Goal: Task Accomplishment & Management: Use online tool/utility

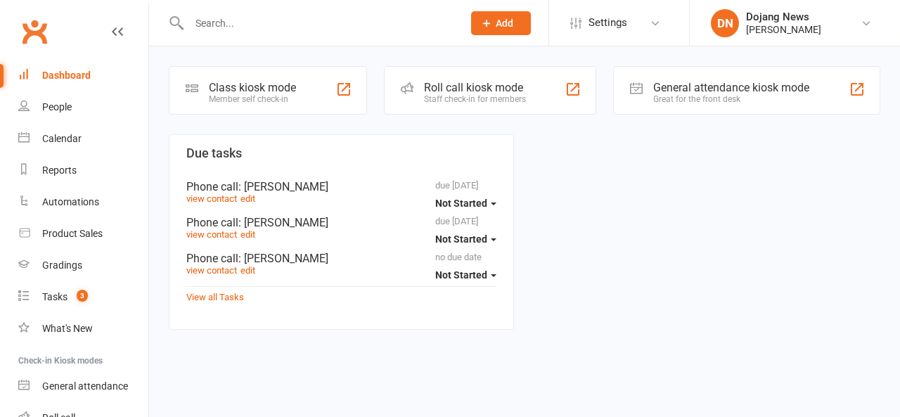
click at [501, 103] on div "Staff check-in for members" at bounding box center [475, 99] width 102 height 10
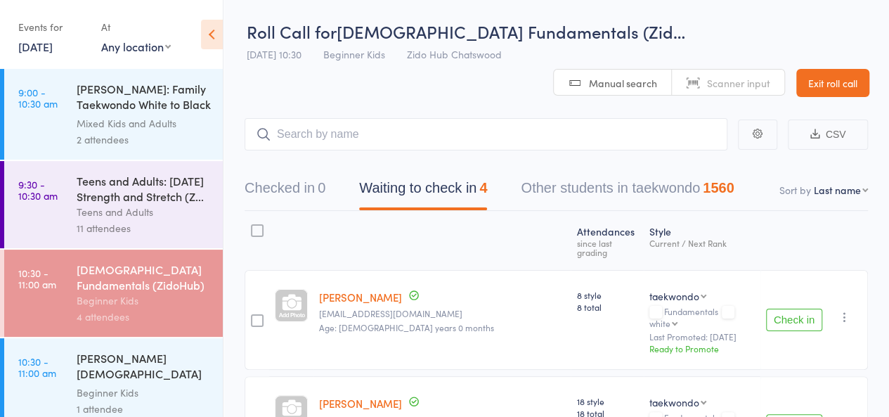
click at [169, 234] on div "11 attendees" at bounding box center [144, 228] width 134 height 16
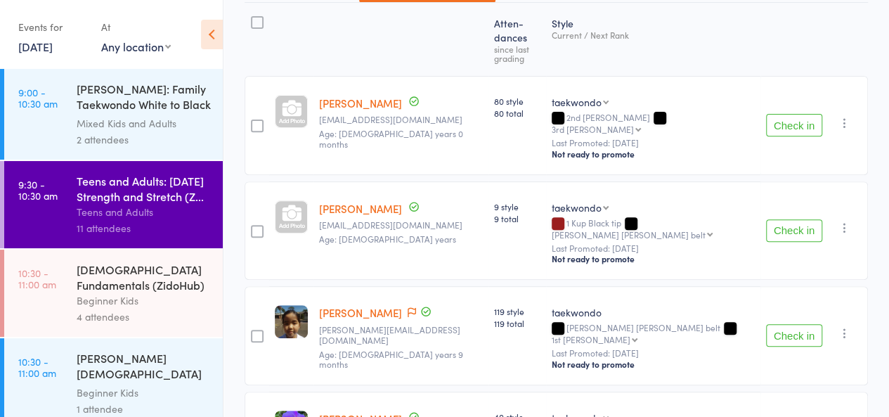
scroll to position [203, 0]
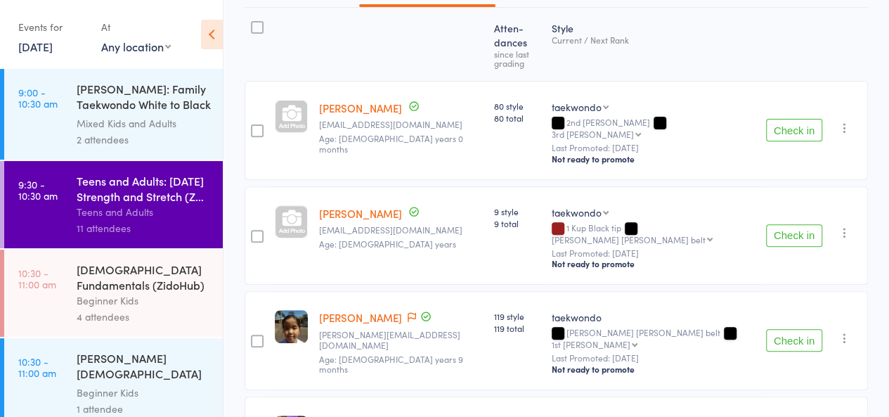
click at [175, 309] on div "Beginner Kids" at bounding box center [144, 300] width 134 height 16
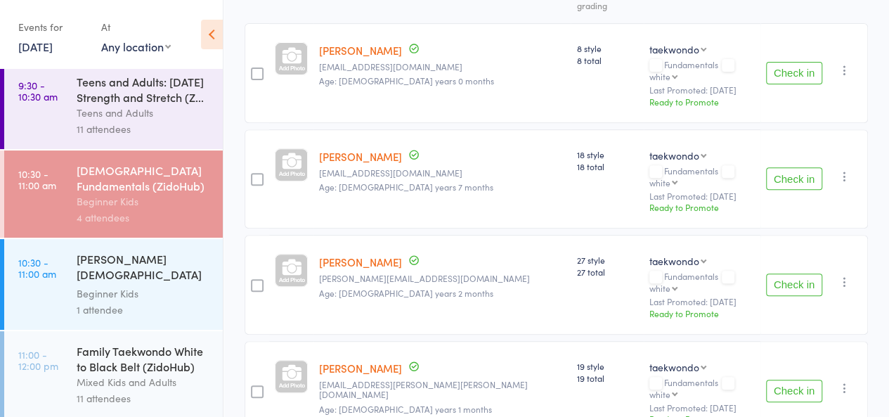
scroll to position [274, 0]
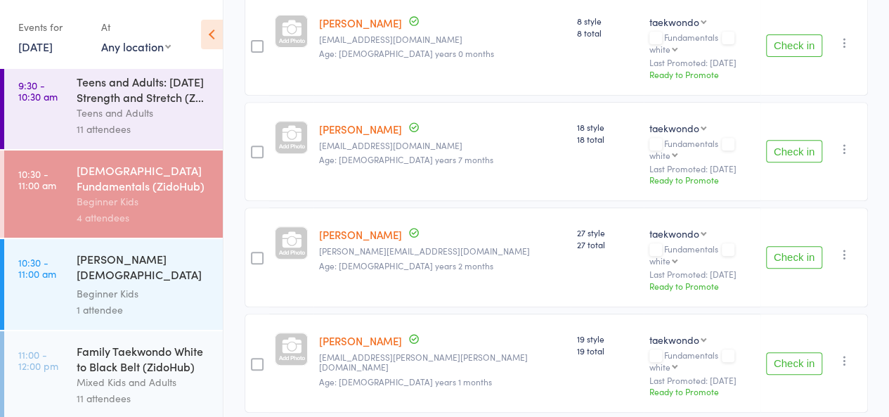
click at [796, 246] on button "Check in" at bounding box center [794, 257] width 56 height 22
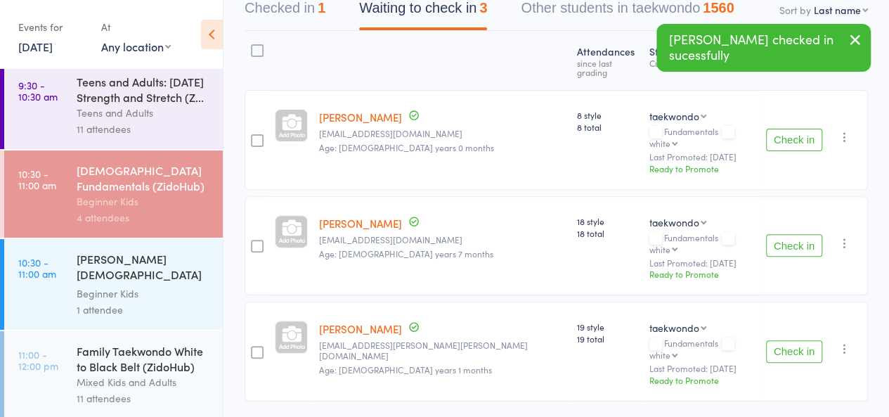
click at [784, 234] on button "Check in" at bounding box center [794, 245] width 56 height 22
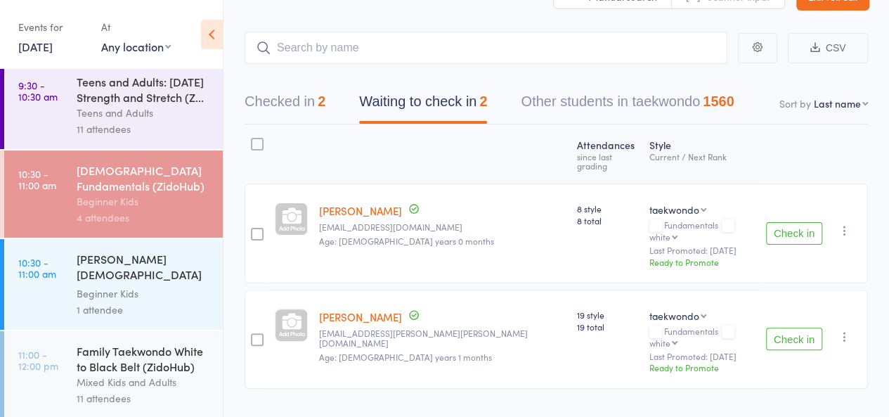
click at [609, 14] on main "CSV Checked in 2 Waiting to check in 2 Other students in taekwondo 1560 Sort by…" at bounding box center [557, 231] width 666 height 441
click at [167, 365] on div "Family Taekwondo White to Black Belt (ZidoHub)" at bounding box center [144, 358] width 134 height 31
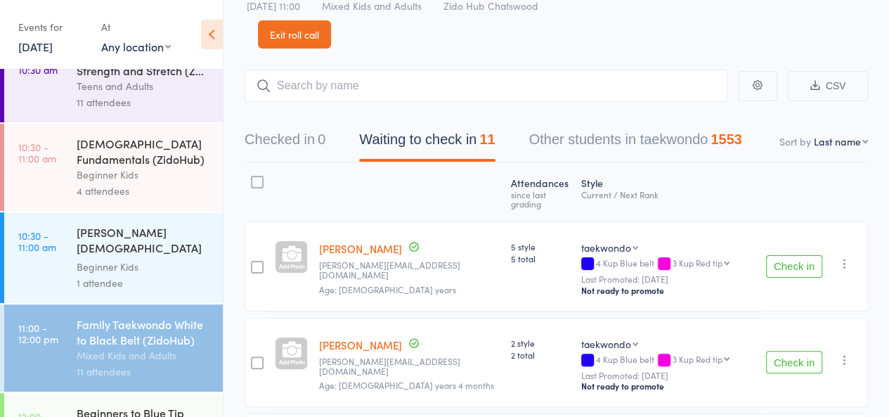
scroll to position [64, 0]
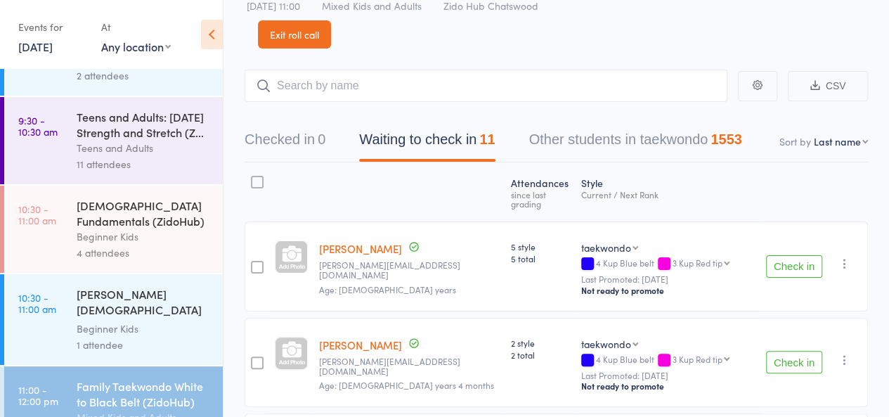
click at [124, 148] on div "Teens and Adults" at bounding box center [144, 148] width 134 height 16
click at [129, 228] on div "4-6 year old Fundamentals (ZidoHub)" at bounding box center [144, 213] width 134 height 31
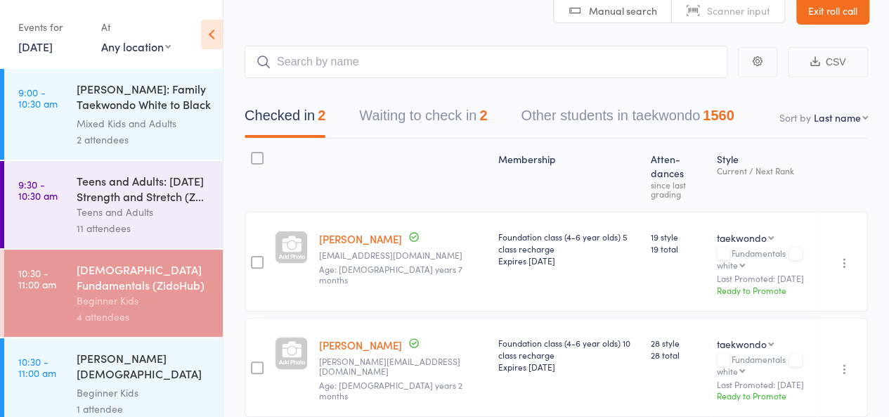
scroll to position [114, 0]
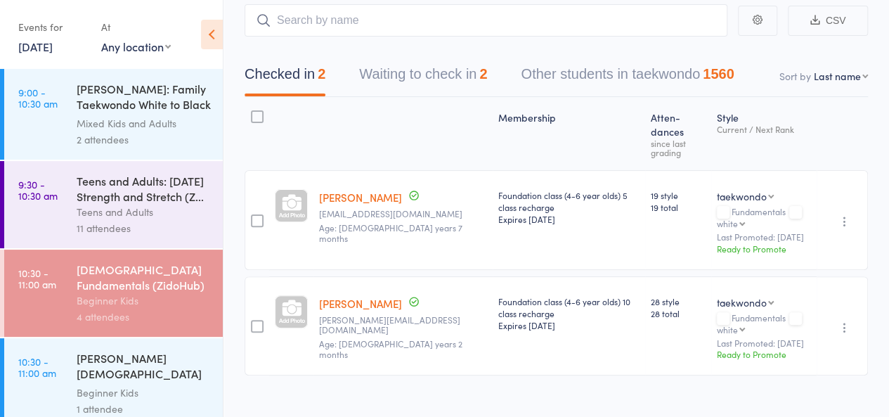
click at [362, 15] on input "search" at bounding box center [486, 20] width 483 height 32
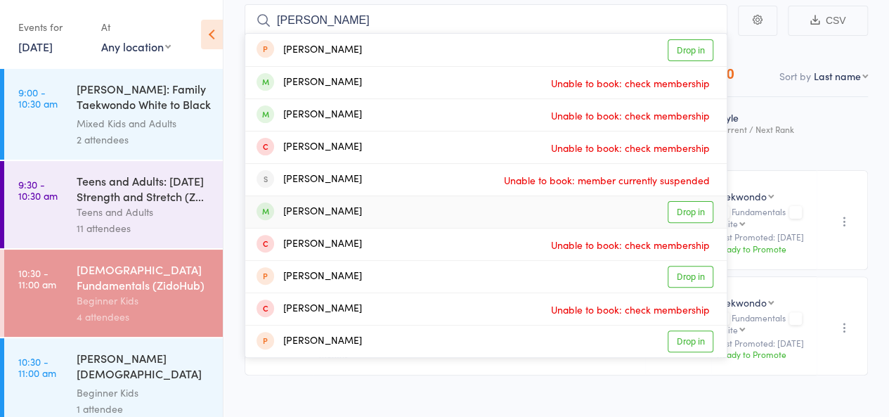
type input "ethan"
click at [695, 219] on link "Drop in" at bounding box center [691, 212] width 46 height 22
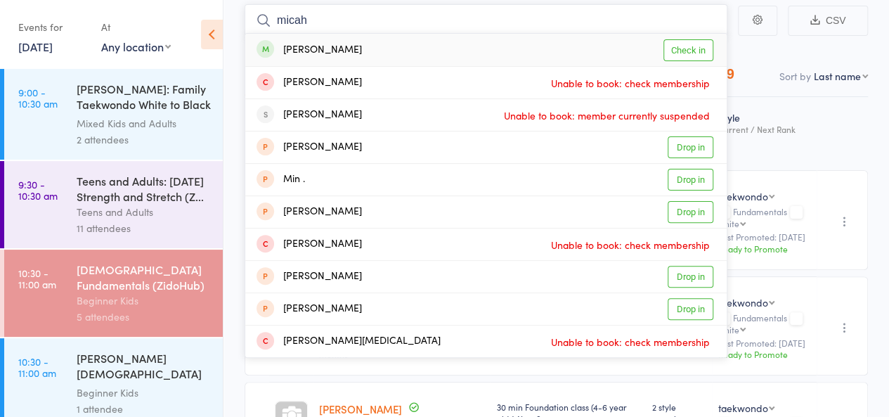
type input "micah"
click at [678, 49] on link "Check in" at bounding box center [689, 50] width 50 height 22
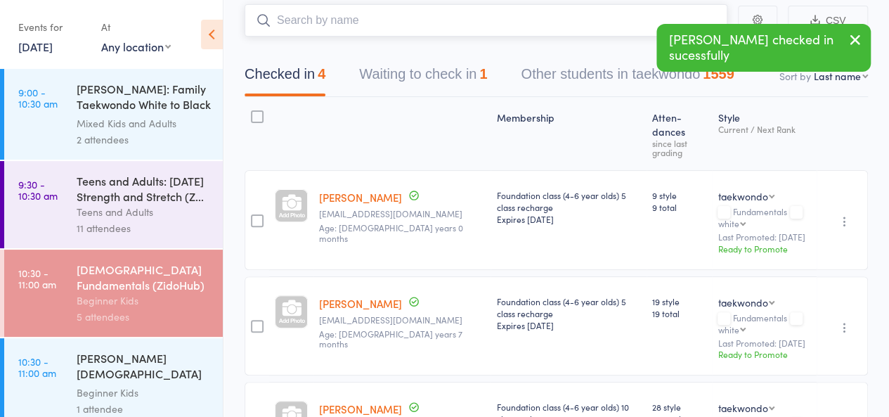
click at [420, 23] on input "search" at bounding box center [486, 20] width 483 height 32
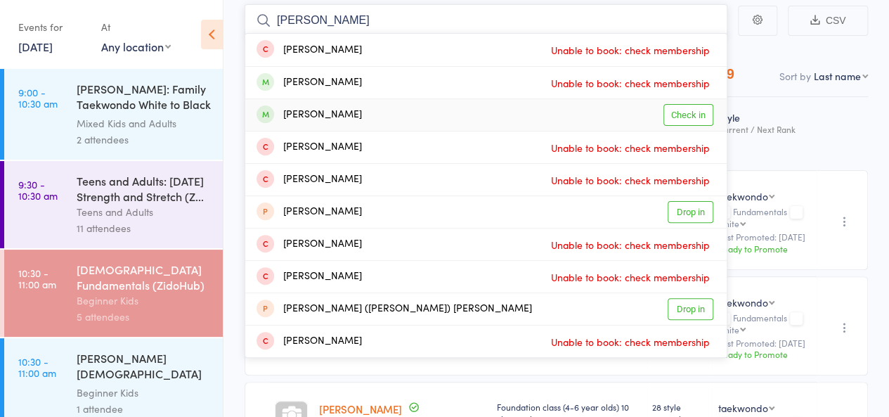
type input "alexandr"
click at [686, 109] on link "Check in" at bounding box center [689, 115] width 50 height 22
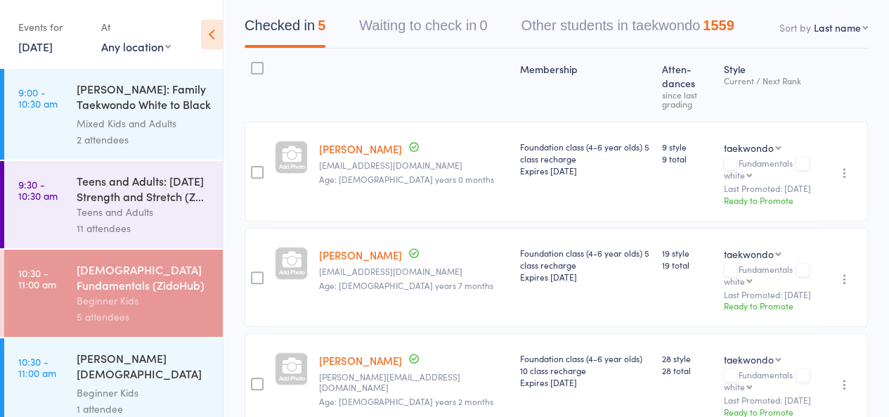
scroll to position [0, 0]
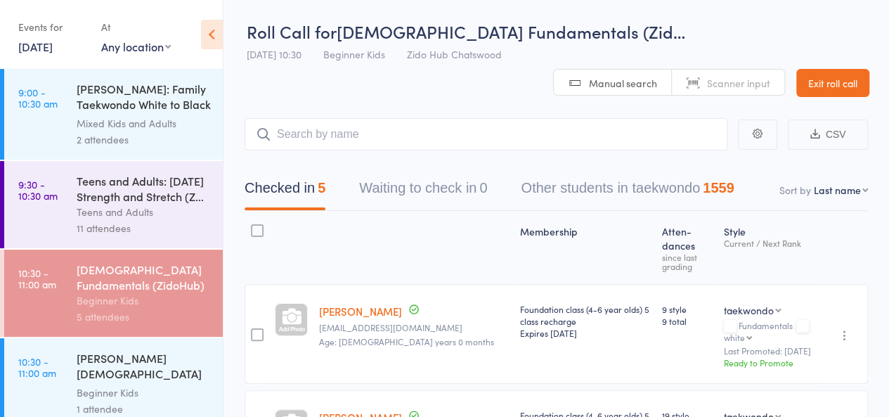
click at [510, 84] on header "Roll Call for 4-6 year old Fundamentals (Zid… 11 Oct 10:30 Beginner Kids Zido H…" at bounding box center [557, 48] width 666 height 97
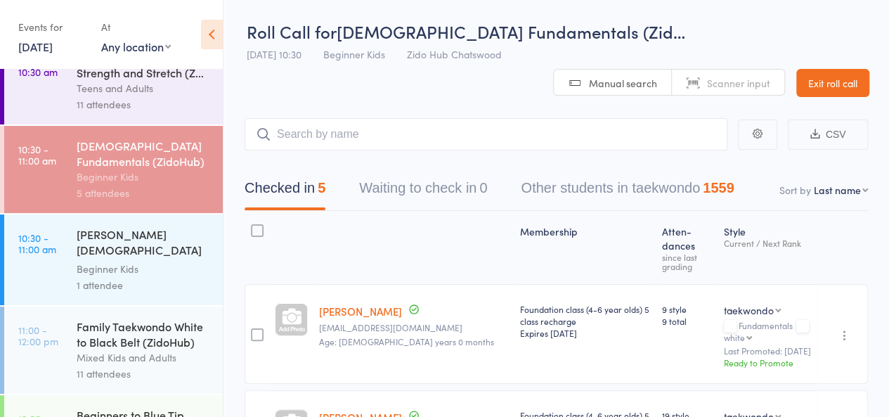
scroll to position [122, 0]
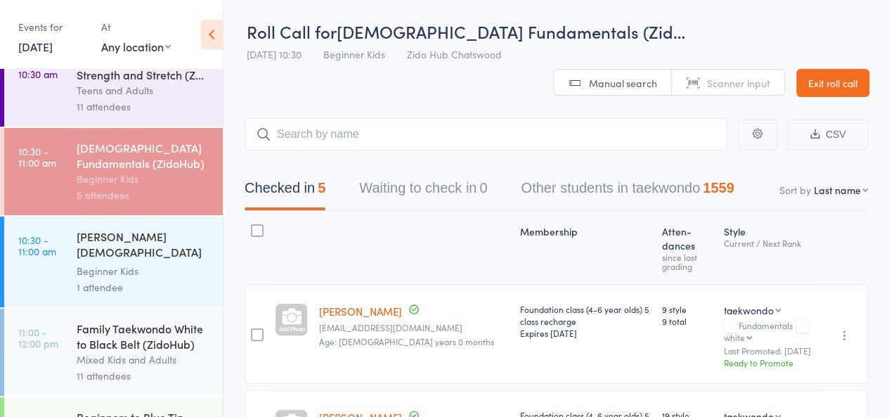
click at [182, 249] on div "RHODES 4-6 year old Fundamentals" at bounding box center [144, 245] width 134 height 34
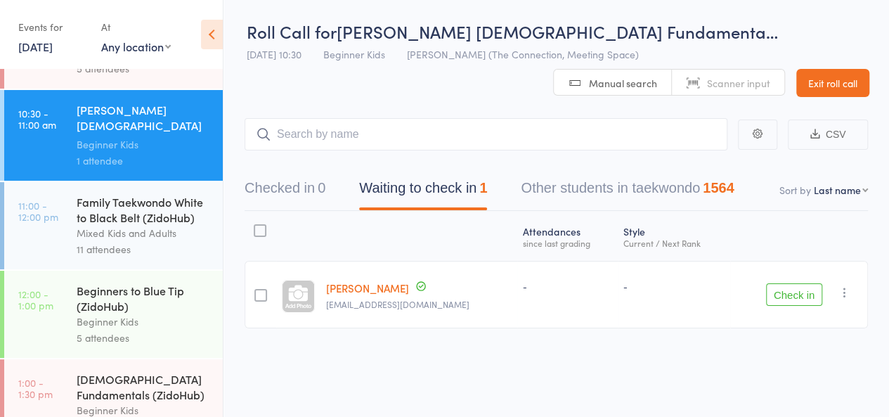
scroll to position [262, 0]
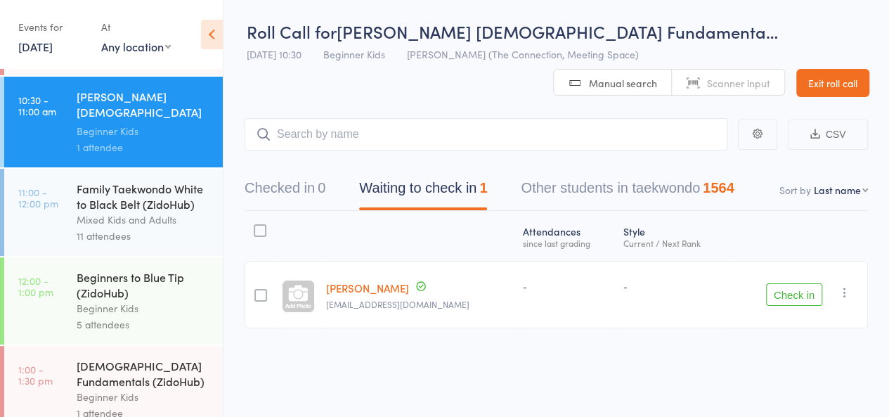
click at [183, 228] on div "Mixed Kids and Adults" at bounding box center [144, 220] width 134 height 16
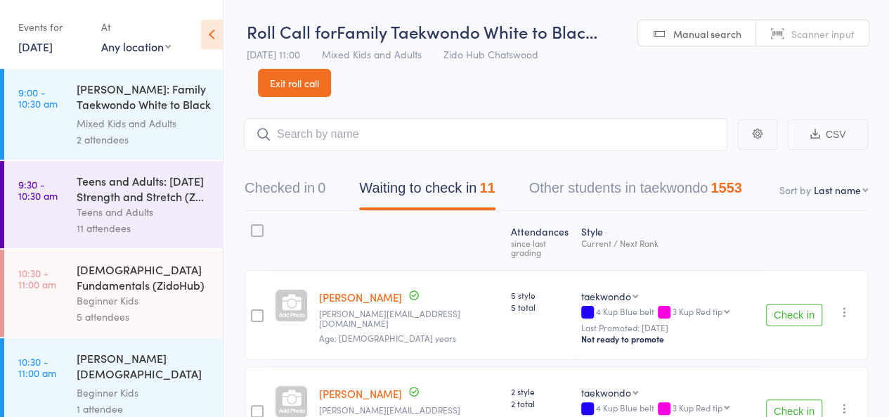
click at [344, 251] on div at bounding box center [410, 240] width 192 height 46
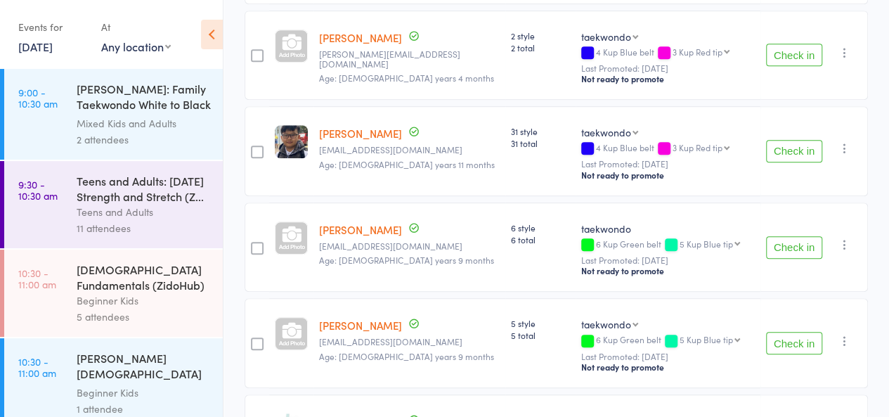
scroll to position [363, 0]
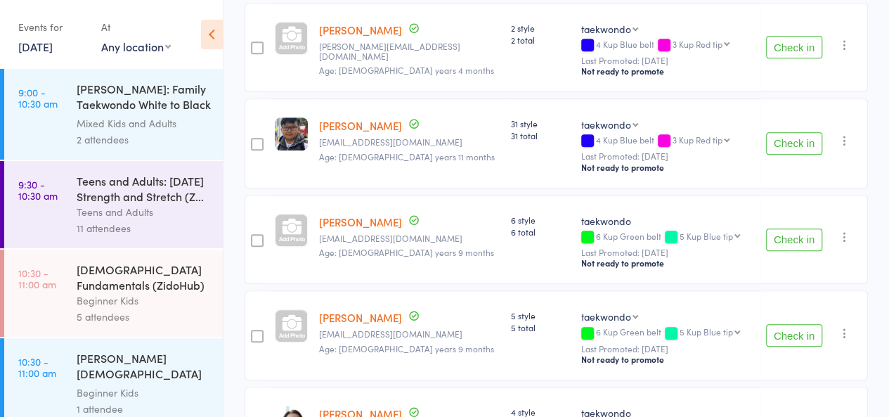
click at [801, 234] on button "Check in" at bounding box center [794, 239] width 56 height 22
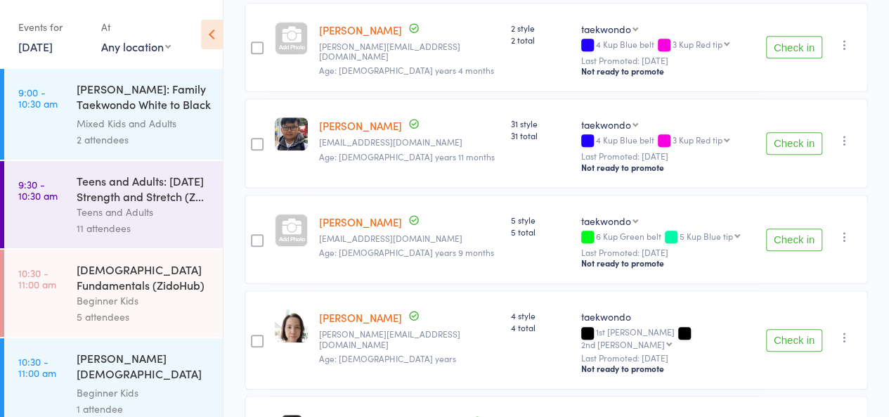
click at [796, 230] on button "Check in" at bounding box center [794, 239] width 56 height 22
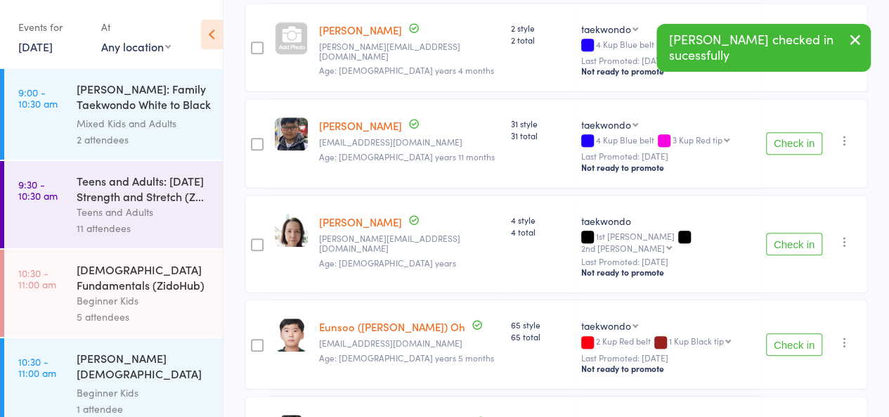
click at [796, 333] on button "Check in" at bounding box center [794, 344] width 56 height 22
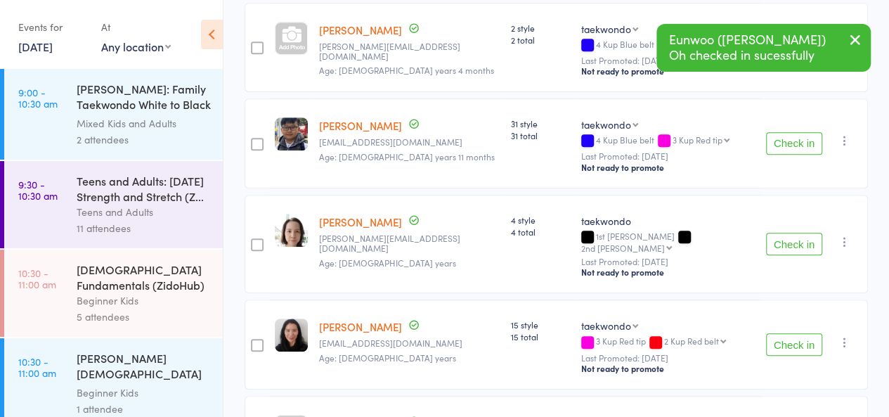
click at [796, 333] on button "Check in" at bounding box center [794, 344] width 56 height 22
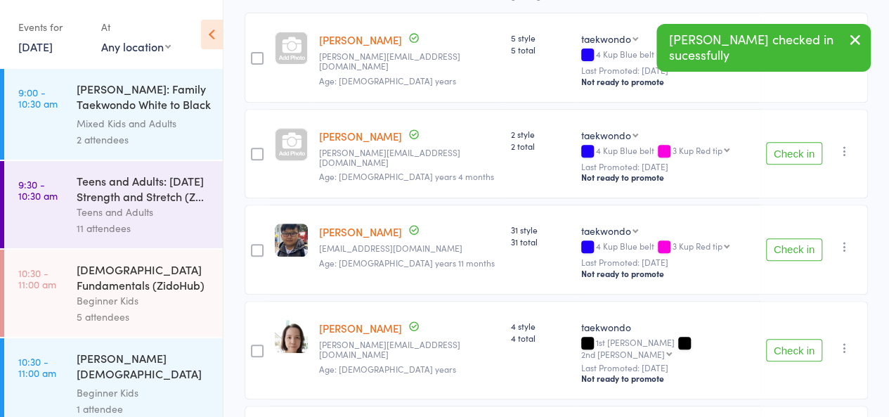
scroll to position [0, 0]
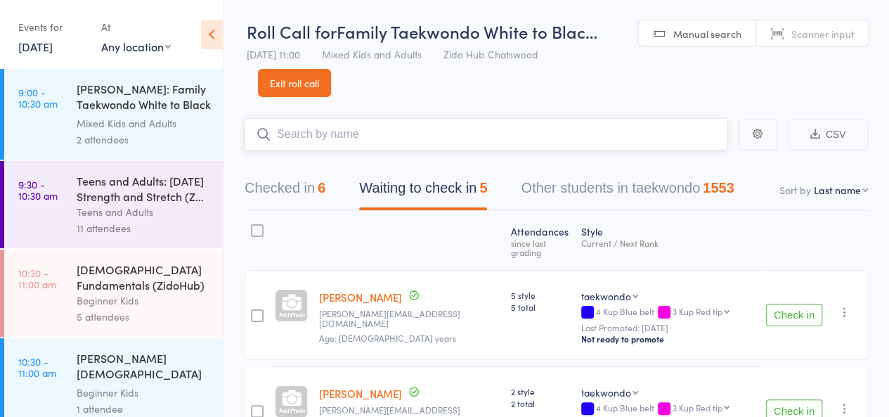
click at [519, 146] on input "search" at bounding box center [486, 134] width 483 height 32
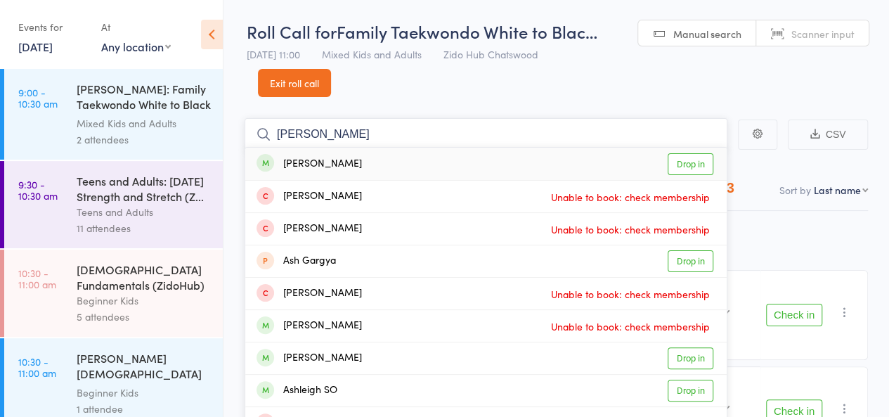
type input "ashmi"
click at [696, 160] on link "Drop in" at bounding box center [691, 164] width 46 height 22
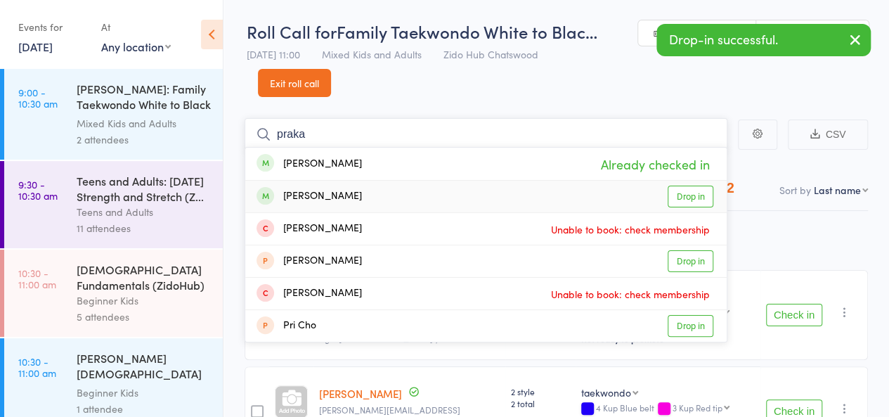
type input "praka"
click at [702, 196] on link "Drop in" at bounding box center [691, 197] width 46 height 22
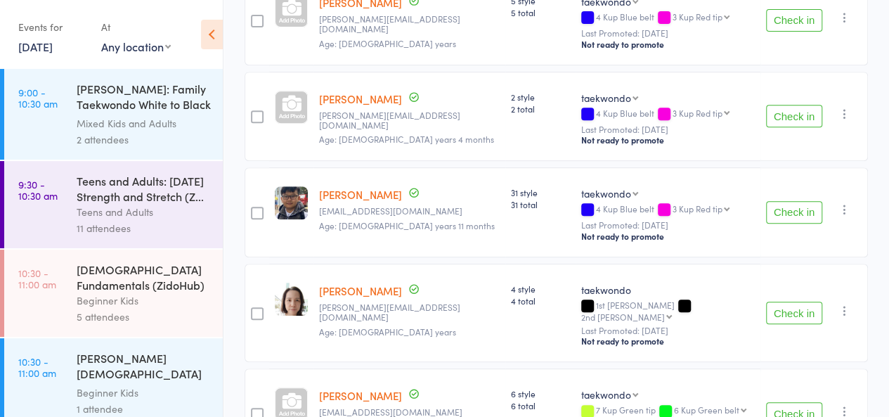
scroll to position [297, 0]
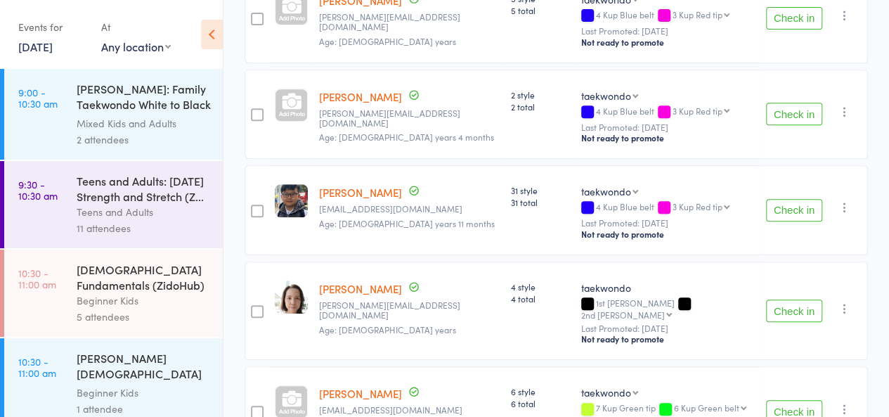
click at [789, 300] on button "Check in" at bounding box center [794, 311] width 56 height 22
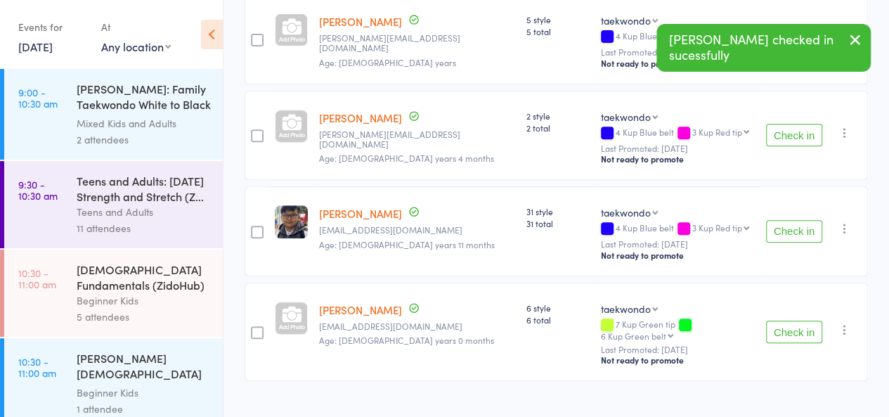
scroll to position [0, 0]
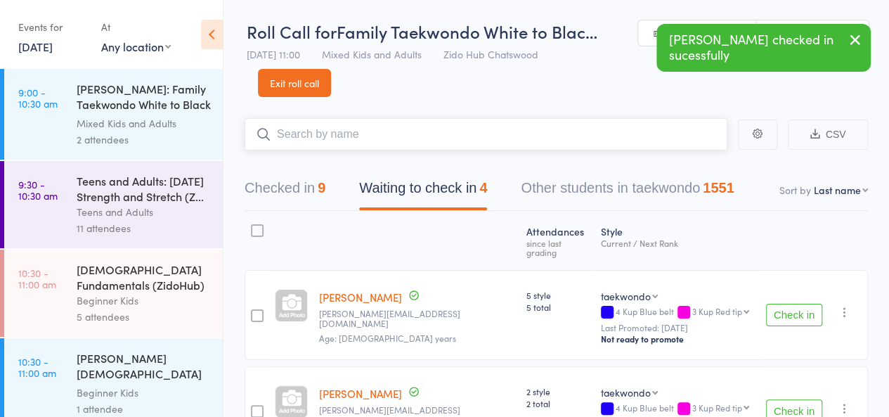
click at [539, 140] on input "search" at bounding box center [486, 134] width 483 height 32
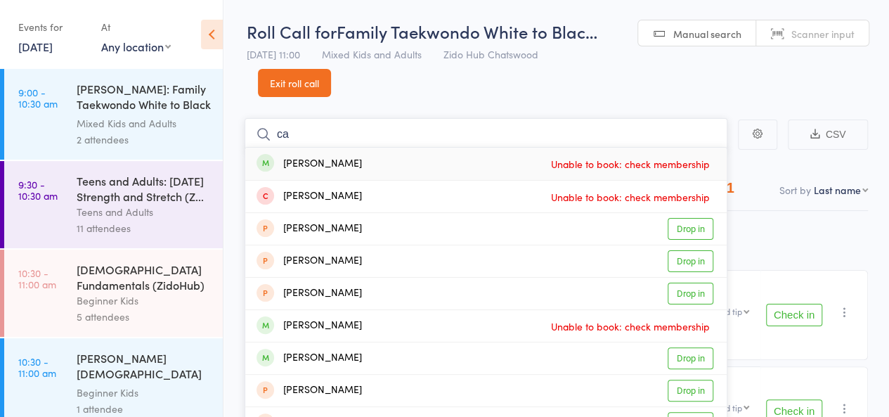
type input "c"
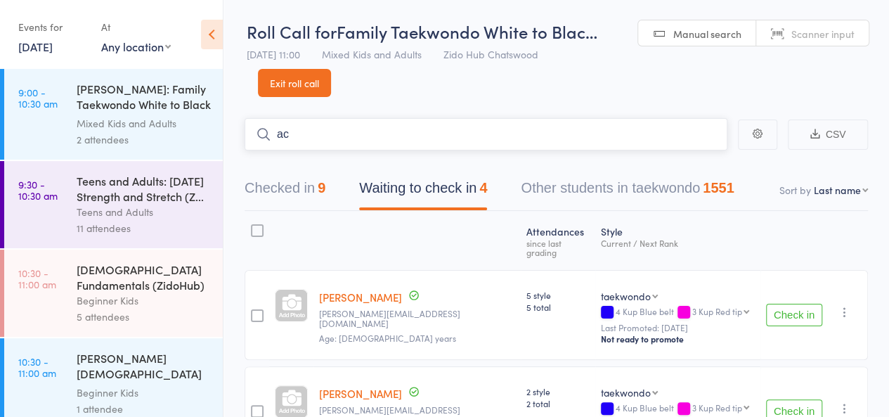
type input "a"
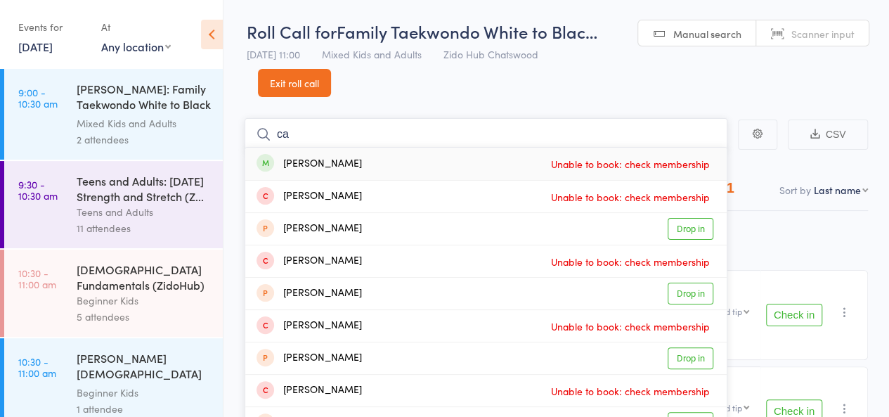
type input "c"
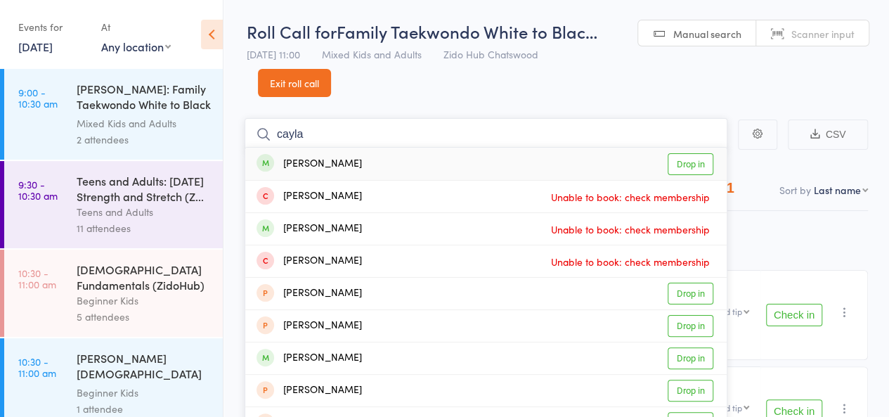
type input "cayla"
click at [682, 169] on link "Drop in" at bounding box center [691, 164] width 46 height 22
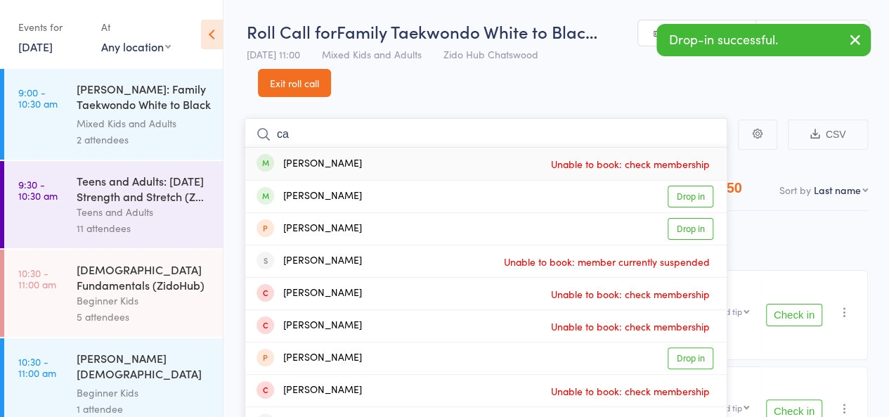
type input "c"
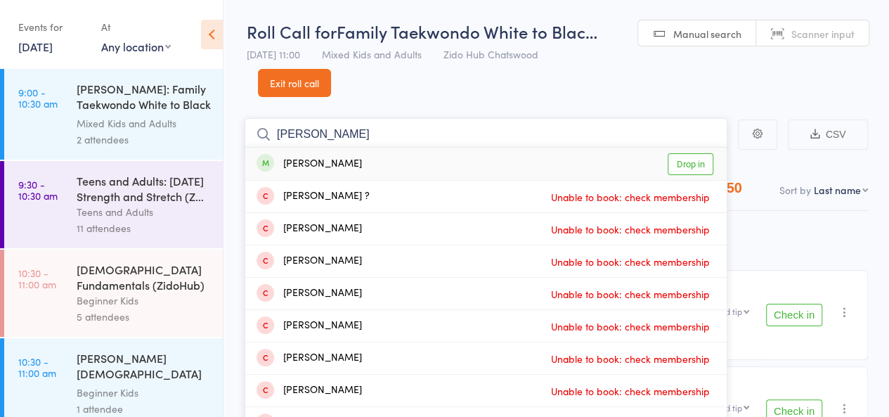
type input "leo bar"
click at [678, 169] on link "Drop in" at bounding box center [691, 164] width 46 height 22
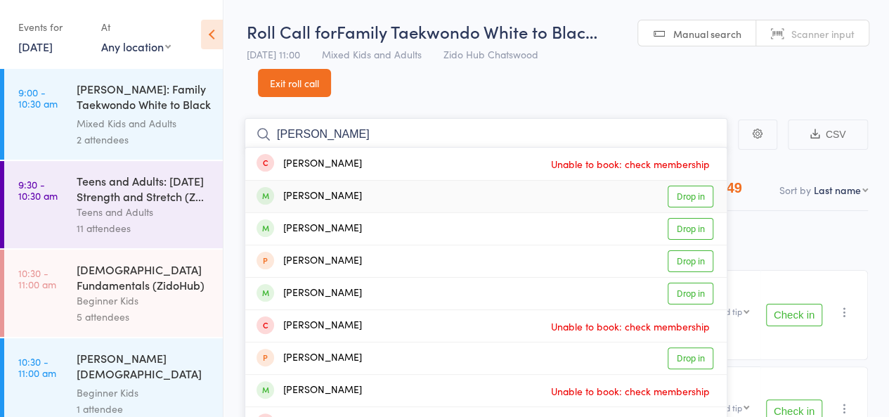
type input "jayden ch"
click at [688, 188] on link "Drop in" at bounding box center [691, 197] width 46 height 22
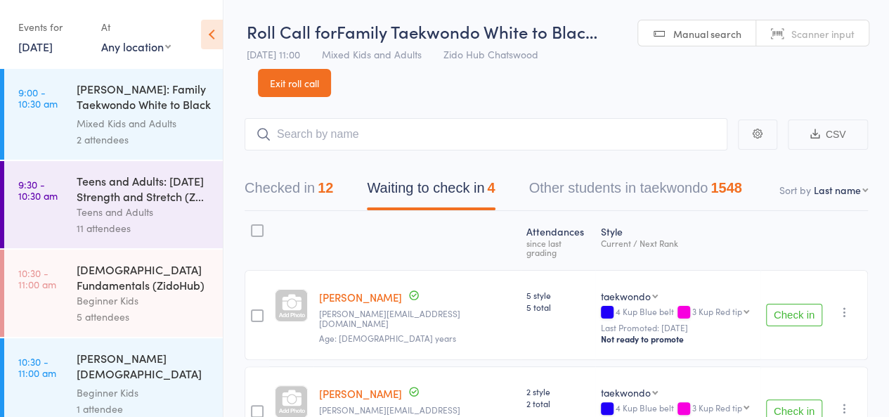
click at [620, 88] on header "Roll Call for Family Taekwondo White to Blac… 11 Oct 11:00 Mixed Kids and Adult…" at bounding box center [557, 48] width 666 height 97
click at [601, 83] on header "Roll Call for Family Taekwondo White to Blac… 11 Oct 11:00 Mixed Kids and Adult…" at bounding box center [557, 48] width 666 height 97
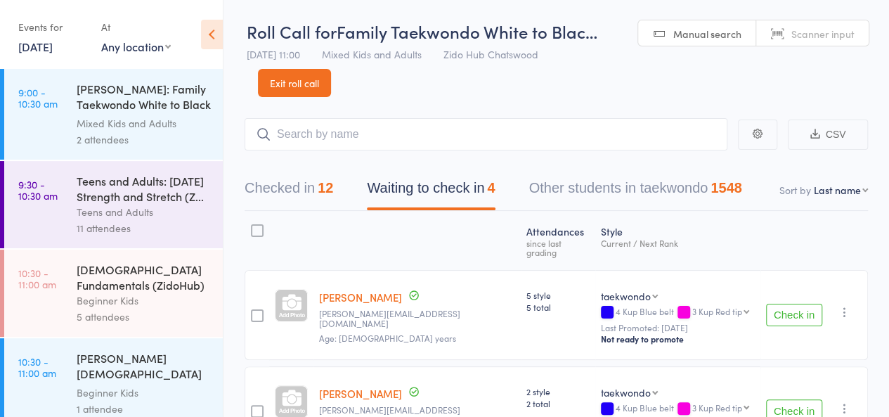
click at [601, 83] on header "Roll Call for Family Taekwondo White to Blac… 11 Oct 11:00 Mixed Kids and Adult…" at bounding box center [557, 48] width 666 height 97
click at [382, 88] on header "Roll Call for Family Taekwondo White to Blac… 11 Oct 11:00 Mixed Kids and Adult…" at bounding box center [557, 48] width 666 height 97
click at [379, 95] on header "Roll Call for Family Taekwondo White to Blac… 11 Oct 11:00 Mixed Kids and Adult…" at bounding box center [557, 48] width 666 height 97
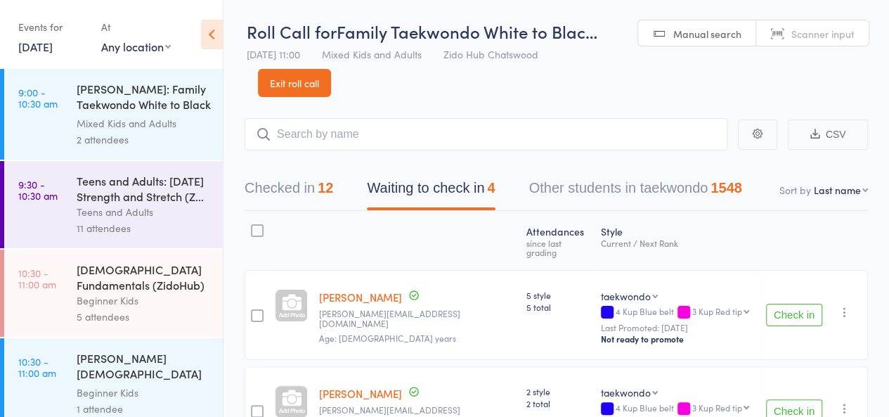
click at [381, 96] on header "Roll Call for Family Taekwondo White to Blac… 11 Oct 11:00 Mixed Kids and Adult…" at bounding box center [557, 48] width 666 height 97
click at [465, 98] on main "CSV Checked in 12 Waiting to check in 4 Other students in taekwondo 1548 Sort b…" at bounding box center [557, 408] width 666 height 622
click at [502, 146] on input "search" at bounding box center [486, 134] width 483 height 32
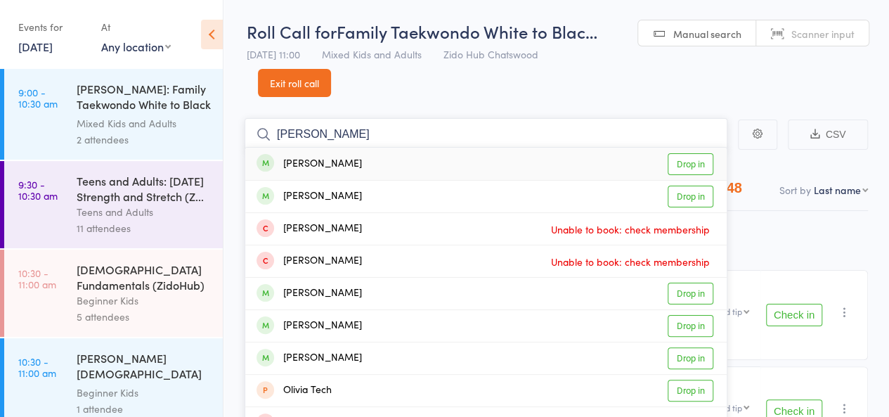
type input "olivia will"
click at [685, 158] on link "Drop in" at bounding box center [691, 164] width 46 height 22
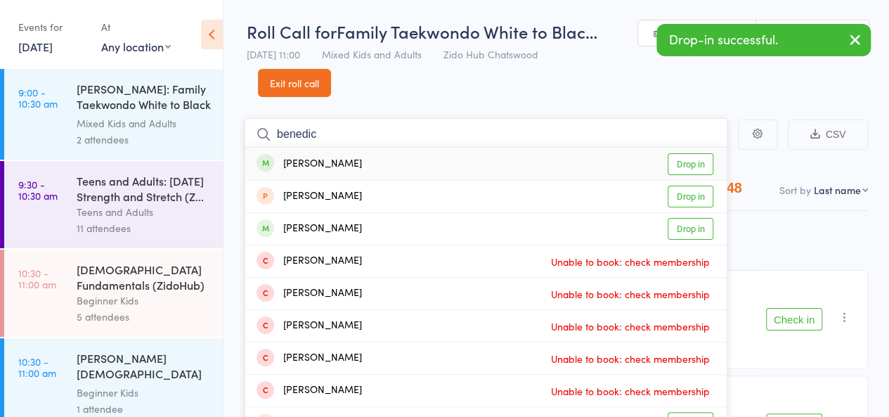
type input "benedic"
click at [683, 156] on link "Drop in" at bounding box center [691, 164] width 46 height 22
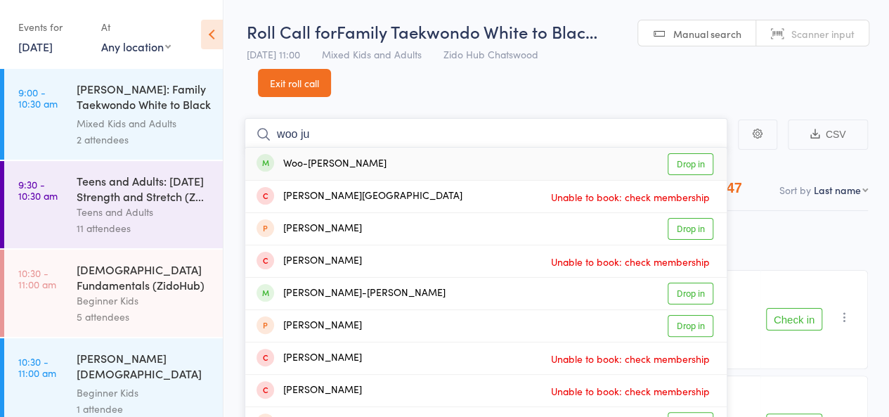
type input "woo ju"
click at [688, 168] on link "Drop in" at bounding box center [691, 164] width 46 height 22
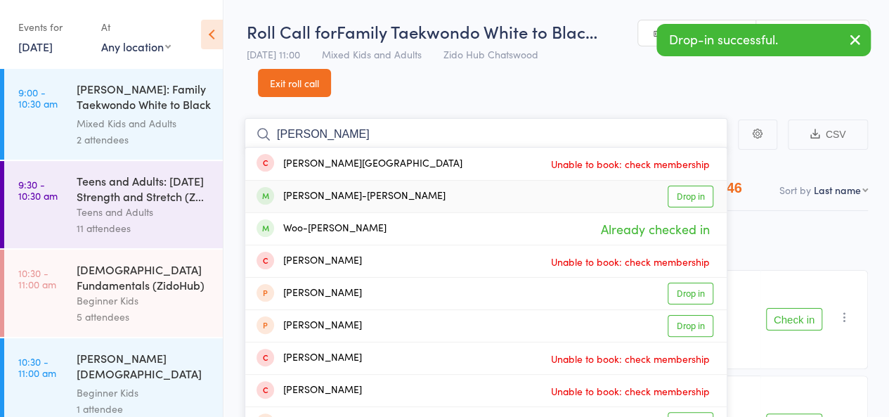
type input "woo ji"
click at [690, 198] on link "Drop in" at bounding box center [691, 197] width 46 height 22
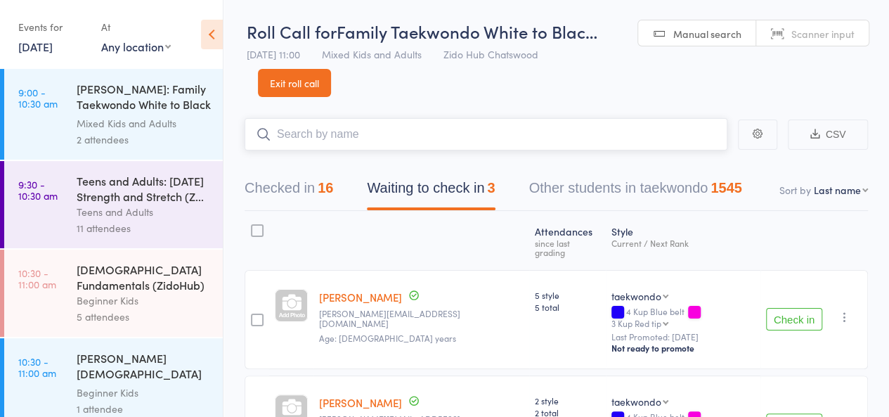
click at [344, 134] on input "search" at bounding box center [486, 134] width 483 height 32
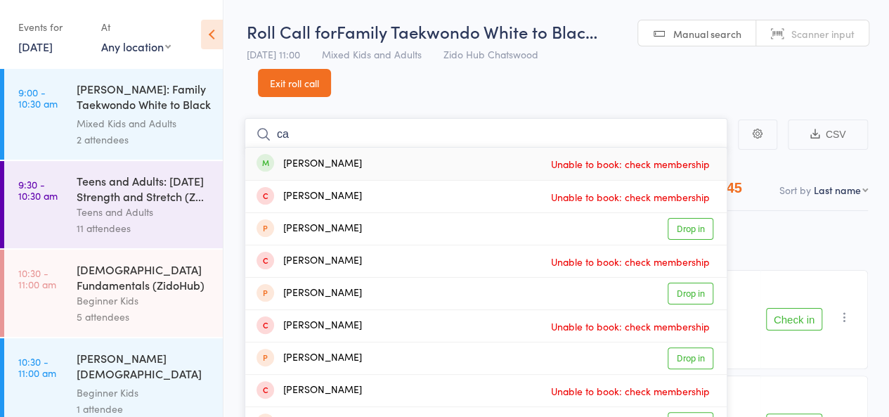
type input "c"
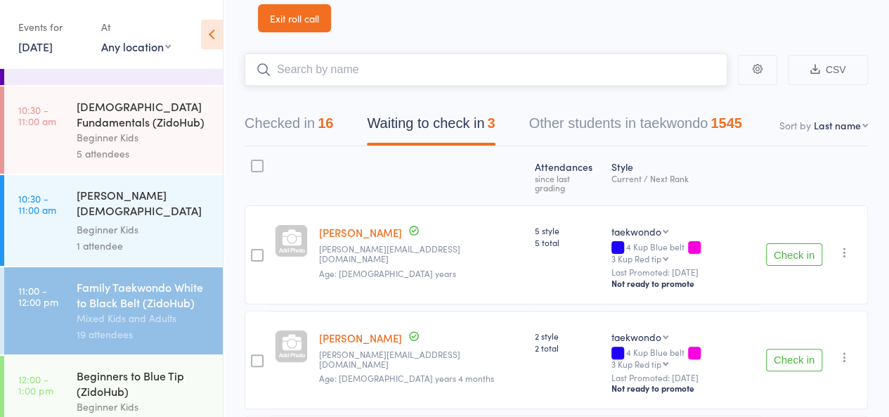
scroll to position [267, 0]
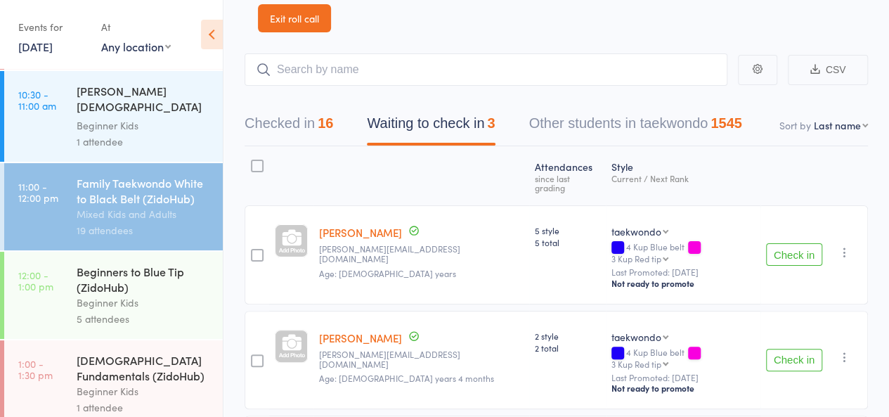
click at [151, 219] on div "Mixed Kids and Adults" at bounding box center [144, 214] width 134 height 16
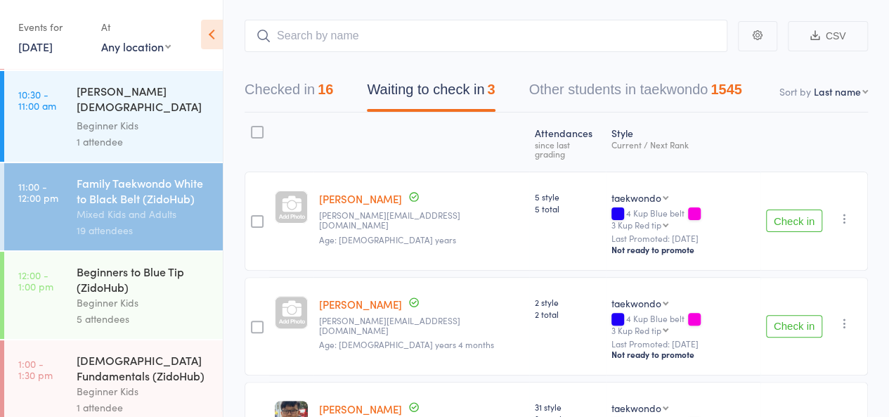
click at [305, 84] on button "Checked in 16" at bounding box center [289, 93] width 89 height 37
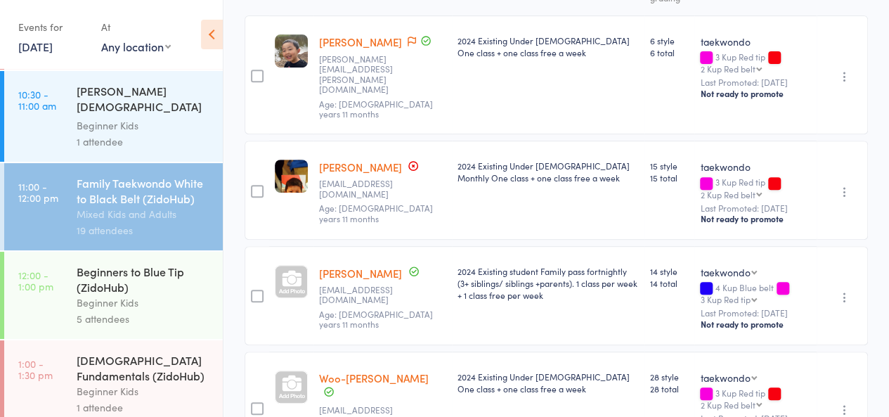
scroll to position [0, 0]
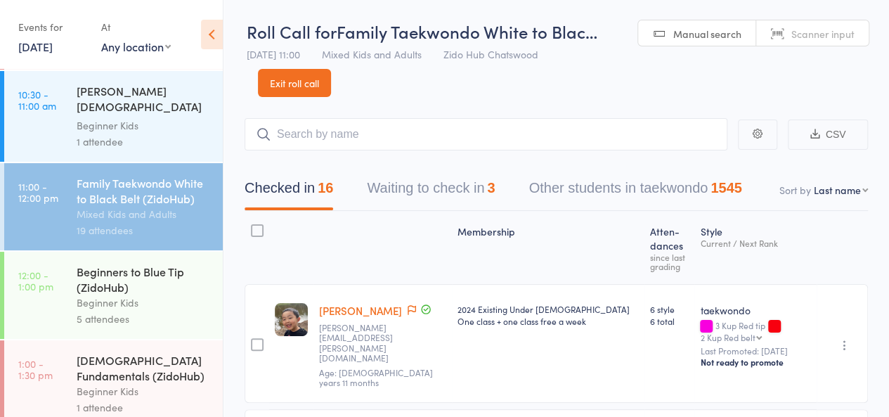
click at [164, 282] on div "Beginners to Blue Tip (ZidoHub)" at bounding box center [144, 279] width 134 height 31
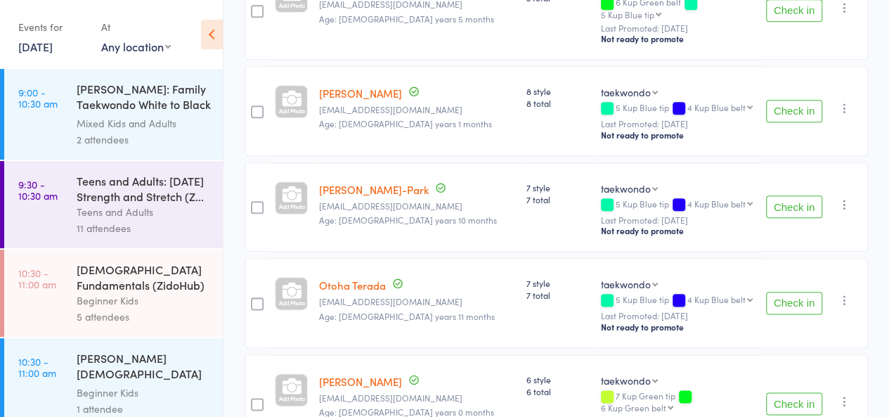
scroll to position [749, 0]
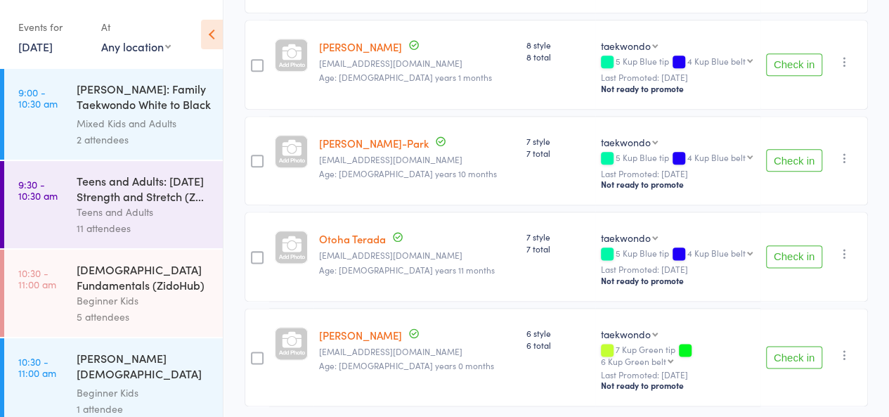
click at [157, 306] on div "Beginner Kids" at bounding box center [144, 300] width 134 height 16
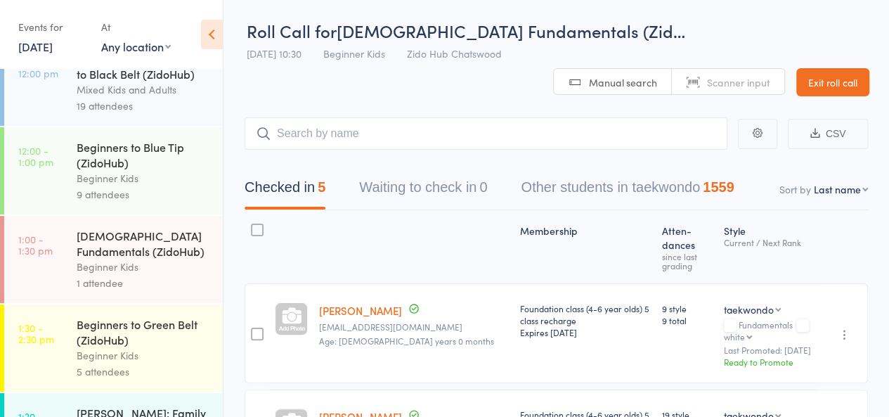
scroll to position [394, 0]
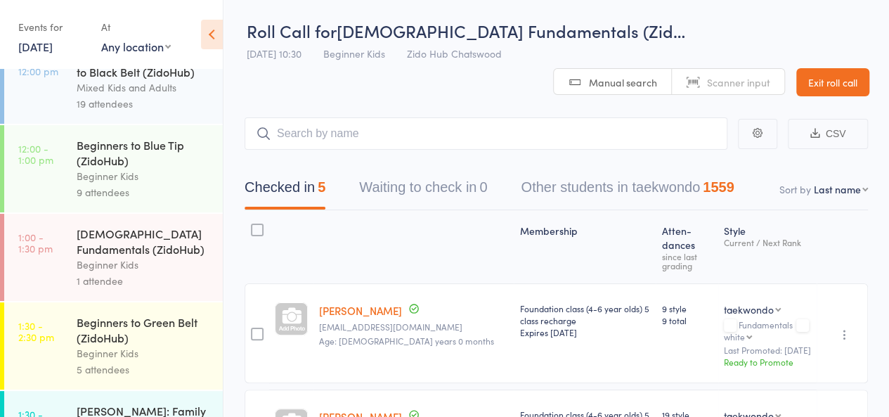
click at [141, 273] on div "Beginner Kids" at bounding box center [144, 265] width 134 height 16
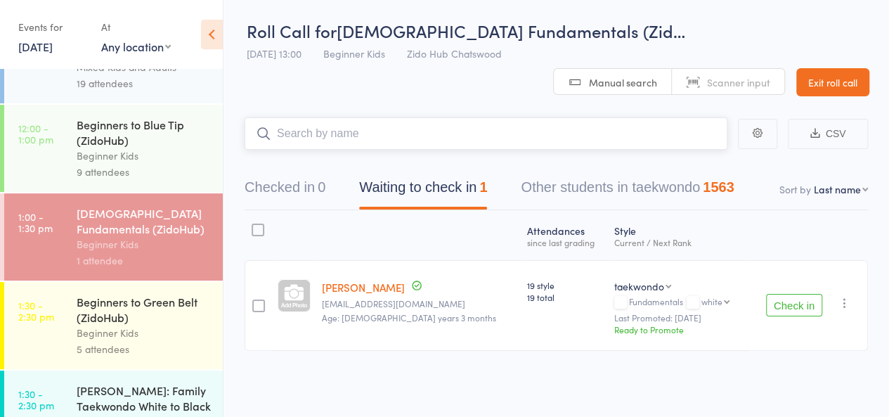
scroll to position [430, 0]
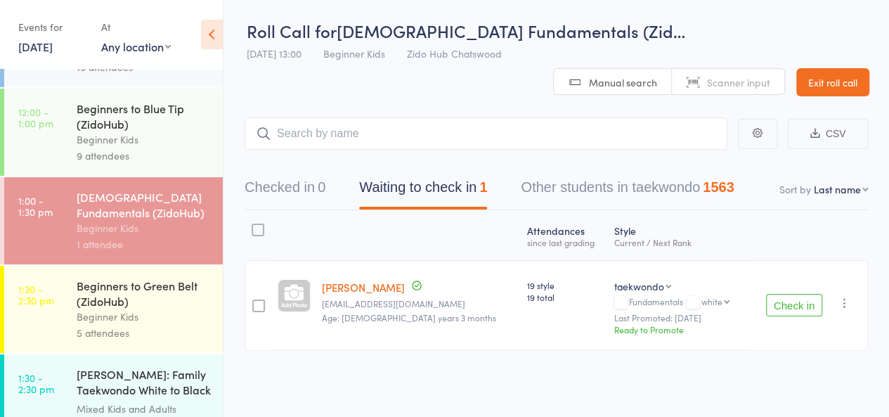
click at [139, 295] on div "Beginners to Green Belt (ZidoHub)" at bounding box center [144, 293] width 134 height 31
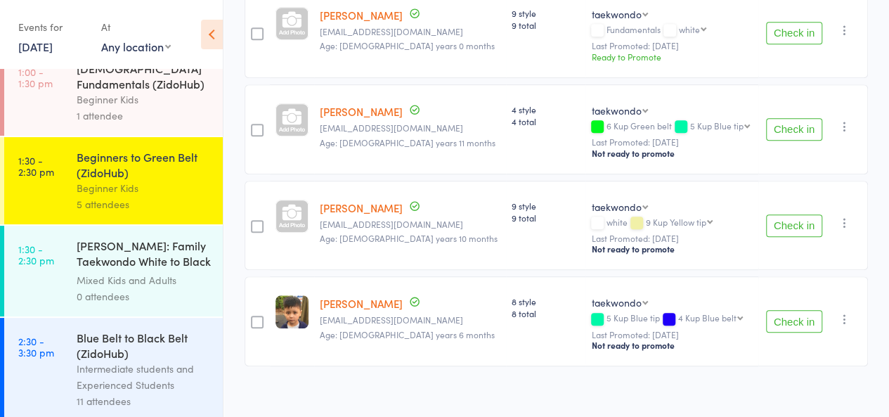
scroll to position [571, 0]
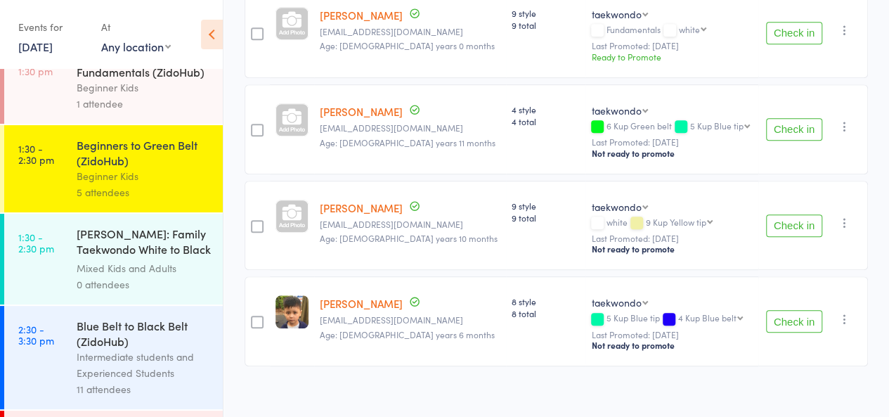
click at [141, 260] on div "MOSMAN: Family Taekwondo White to Black Belt" at bounding box center [144, 243] width 134 height 34
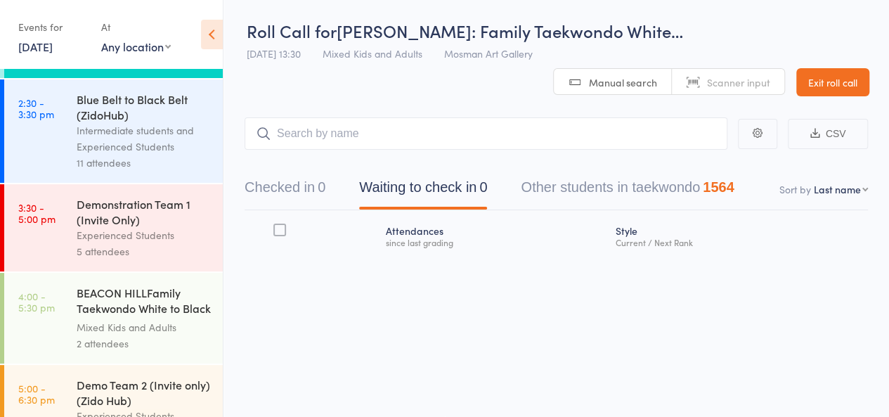
scroll to position [797, 0]
click at [129, 169] on div "11 attendees" at bounding box center [144, 163] width 134 height 16
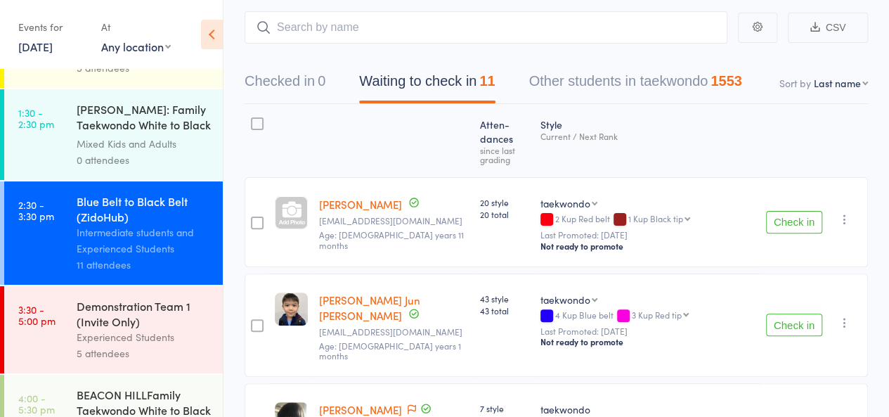
scroll to position [696, 0]
click at [89, 236] on div "Intermediate students and Experienced Students" at bounding box center [144, 240] width 134 height 32
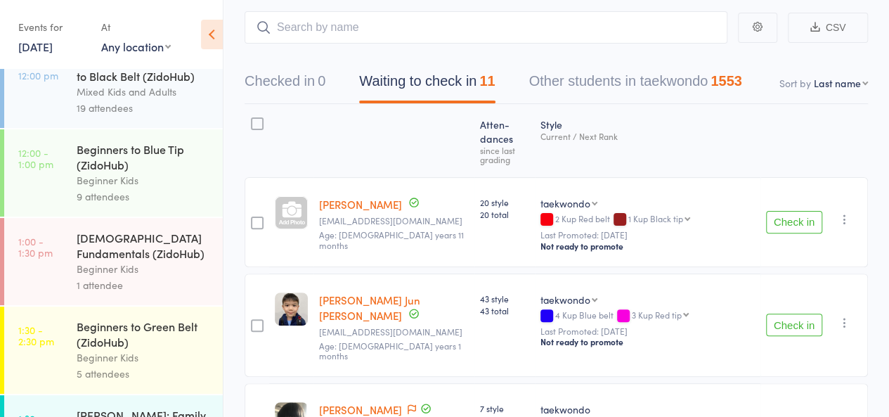
scroll to position [396, 0]
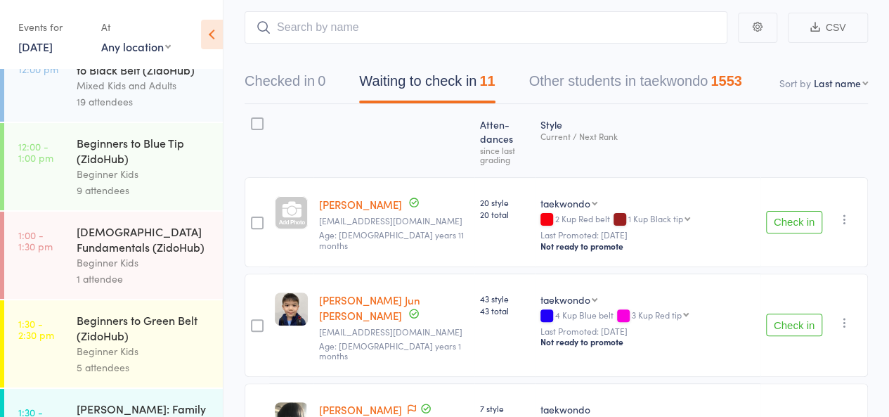
click at [105, 192] on div "9 attendees" at bounding box center [144, 190] width 134 height 16
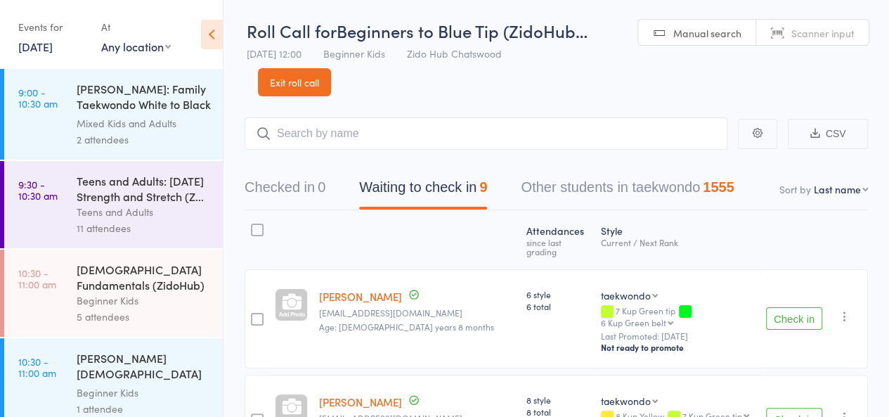
click at [477, 94] on header "Roll Call for Beginners to Blue Tip (ZidoHub… 11 Oct 12:00 Beginner Kids Zido H…" at bounding box center [557, 47] width 666 height 97
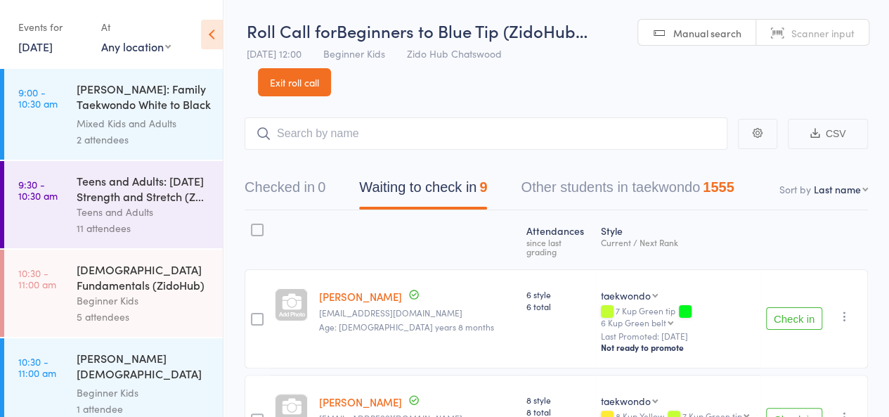
click at [463, 94] on header "Roll Call for Beginners to Blue Tip (ZidoHub… 11 Oct 12:00 Beginner Kids Zido H…" at bounding box center [557, 47] width 666 height 97
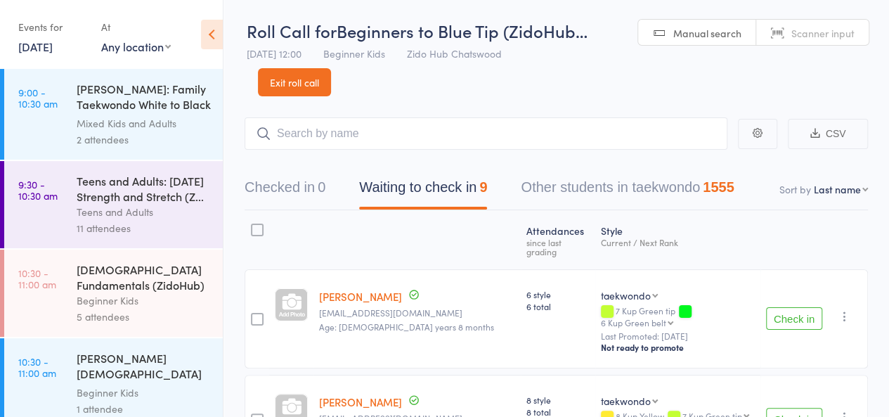
click at [773, 307] on button "Check in" at bounding box center [794, 318] width 56 height 22
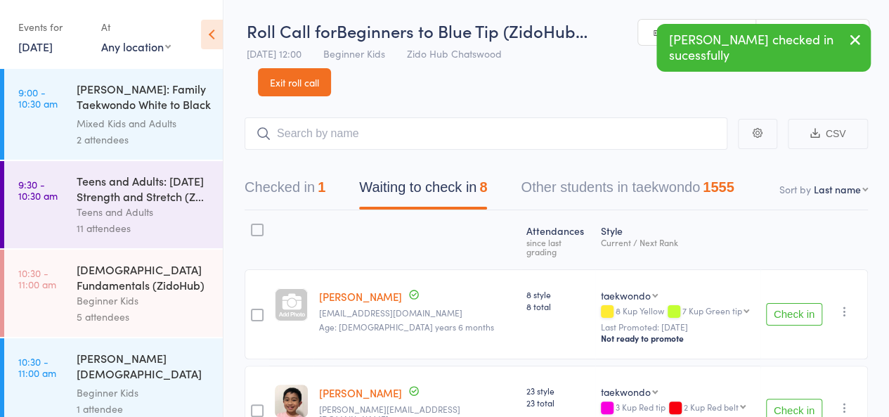
click at [771, 306] on button "Check in" at bounding box center [794, 314] width 56 height 22
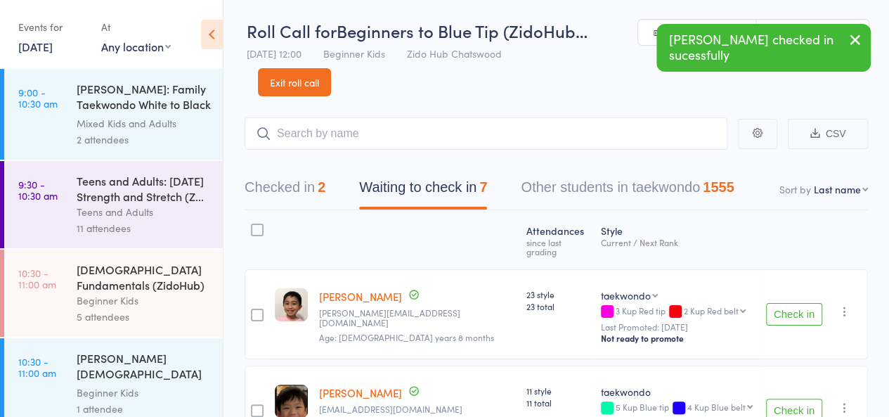
click at [771, 306] on button "Check in" at bounding box center [794, 314] width 56 height 22
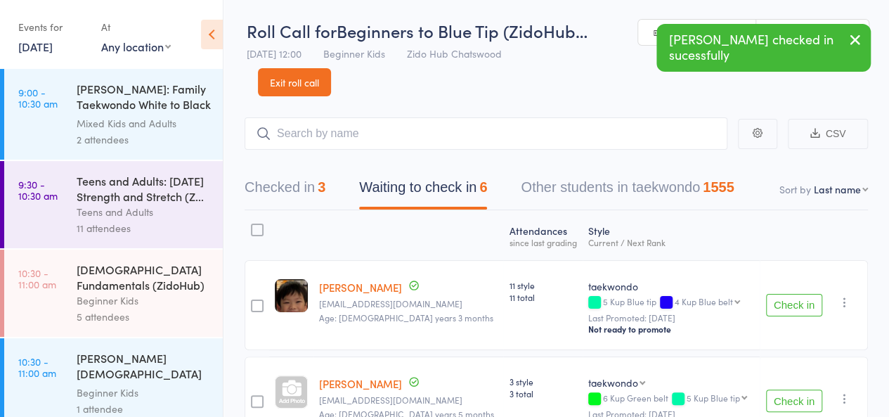
click at [771, 306] on button "Check in" at bounding box center [794, 305] width 56 height 22
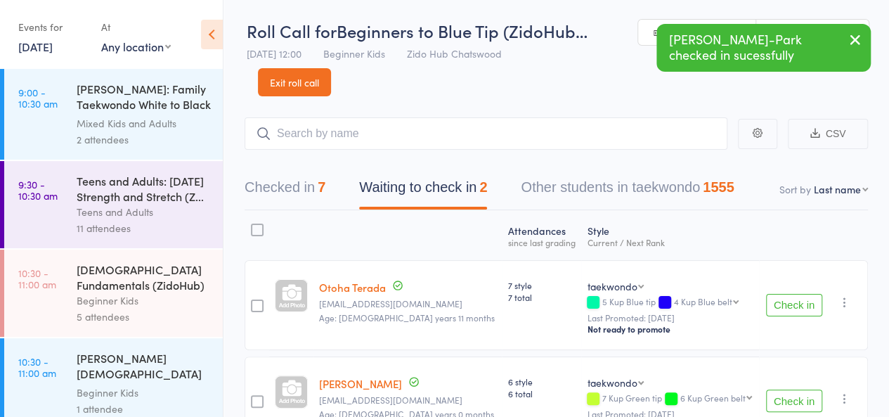
click at [771, 306] on button "Check in" at bounding box center [794, 305] width 56 height 22
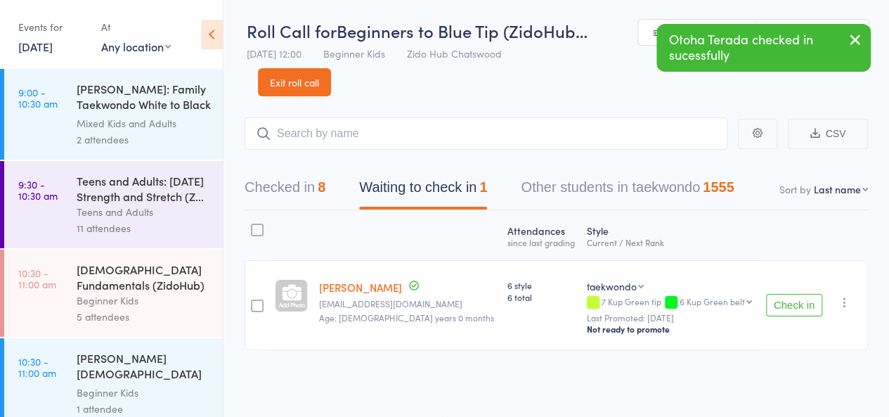
click at [771, 306] on button "Check in" at bounding box center [794, 305] width 56 height 22
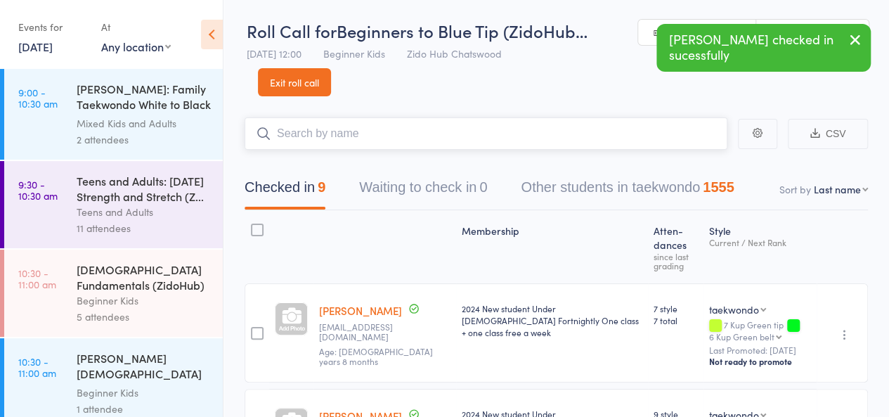
click at [640, 136] on input "search" at bounding box center [486, 133] width 483 height 32
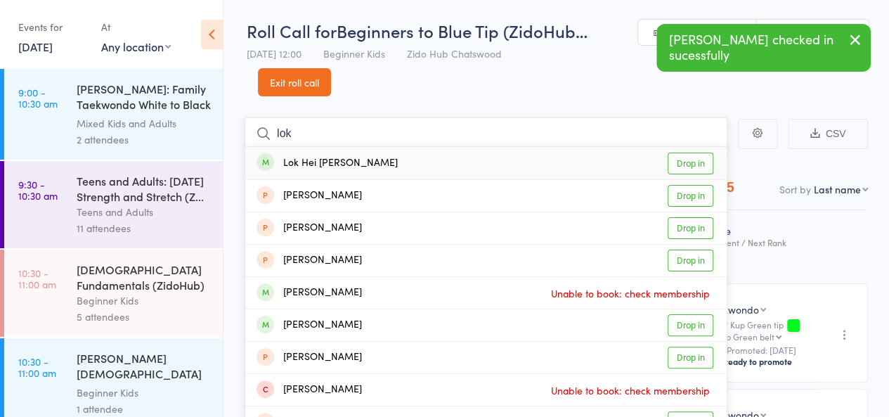
type input "lok"
click at [688, 160] on link "Drop in" at bounding box center [691, 164] width 46 height 22
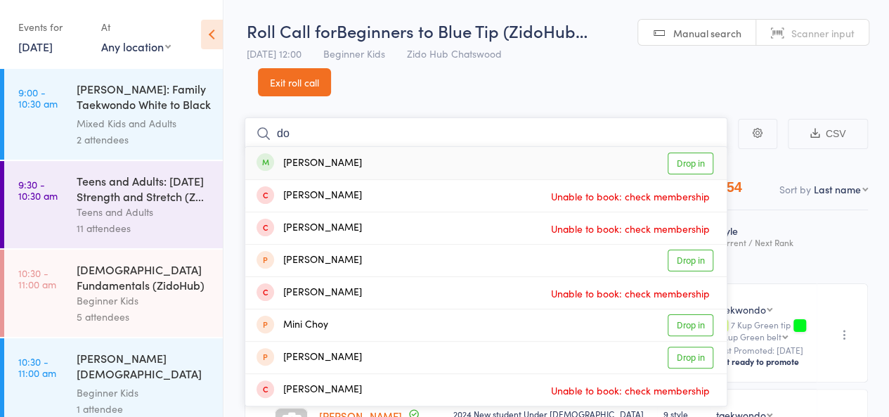
type input "d"
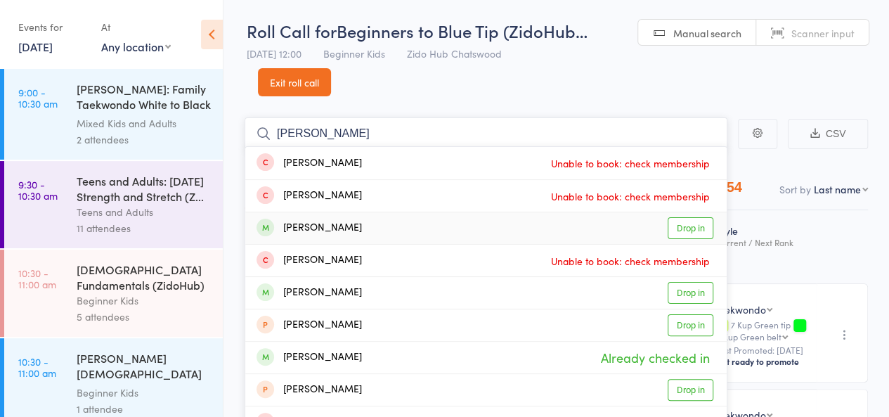
type input "bryan"
click at [704, 219] on link "Drop in" at bounding box center [691, 228] width 46 height 22
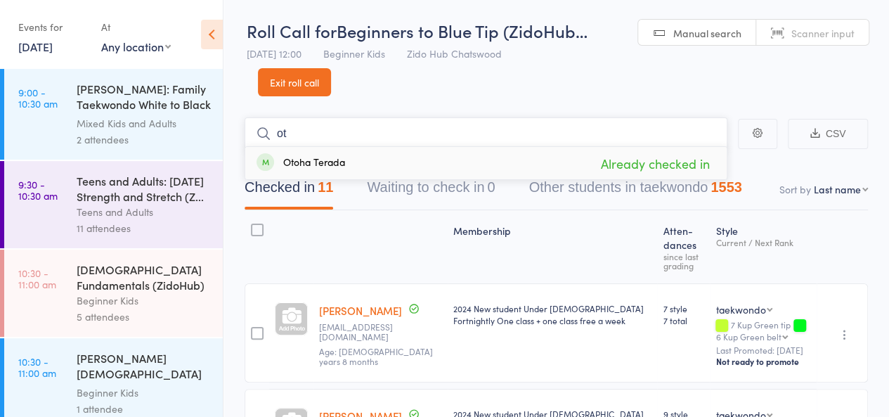
type input "o"
